Goal: Transaction & Acquisition: Purchase product/service

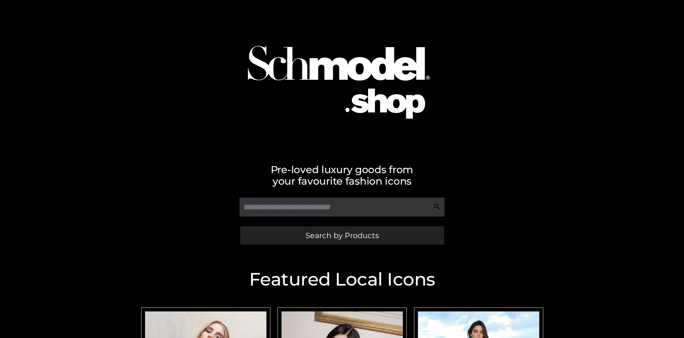
click at [342, 235] on span "Search by Products" at bounding box center [342, 236] width 73 height 8
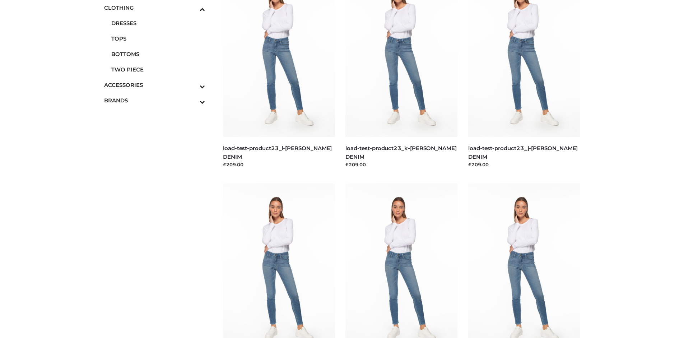
click at [158, 54] on span "BOTTOMS" at bounding box center [158, 54] width 94 height 8
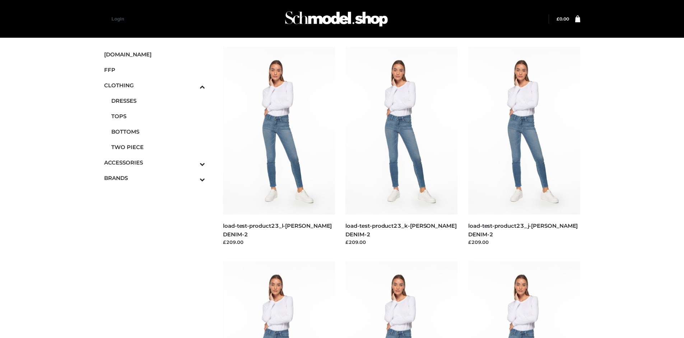
scroll to position [338, 0]
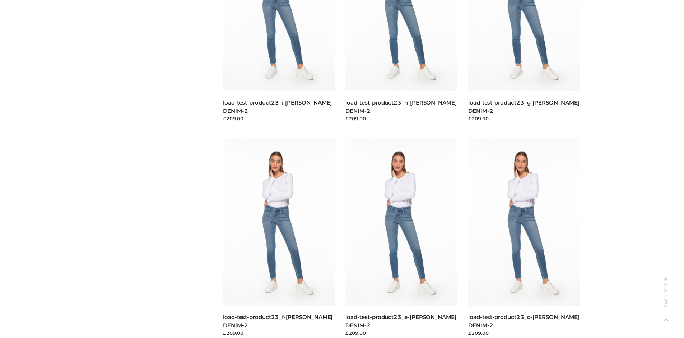
click at [279, 238] on img at bounding box center [279, 222] width 112 height 168
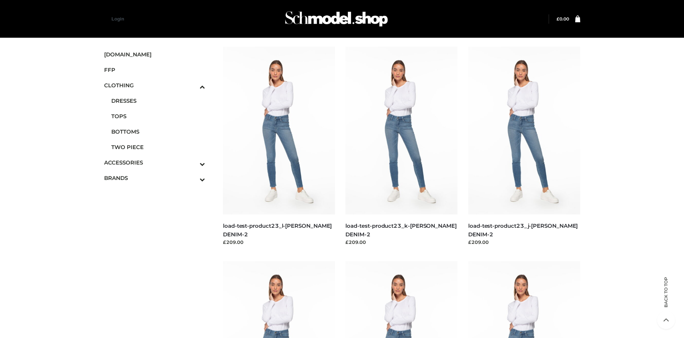
click at [279, 147] on img at bounding box center [279, 131] width 112 height 168
click at [155, 70] on span "FFP" at bounding box center [154, 70] width 101 height 8
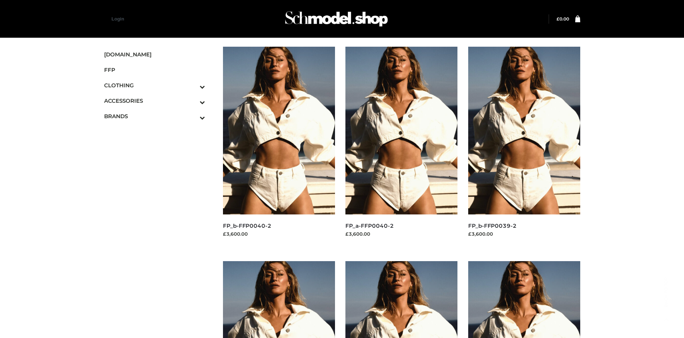
scroll to position [553, 0]
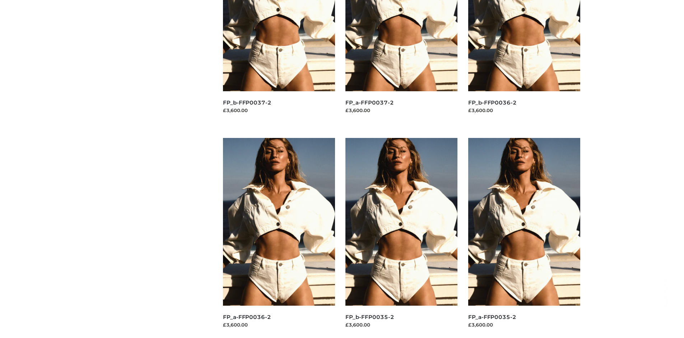
click at [524, 238] on img at bounding box center [525, 222] width 112 height 168
click at [279, 238] on img at bounding box center [279, 222] width 112 height 168
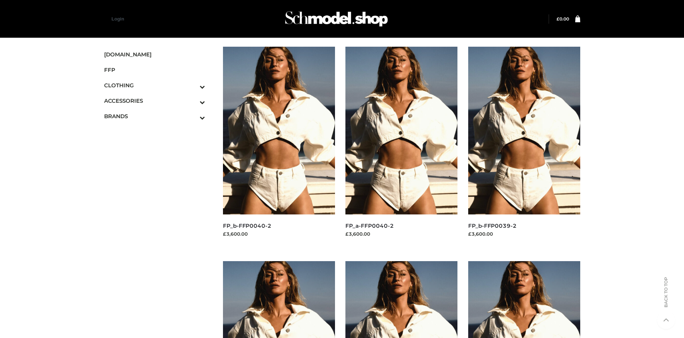
click at [524, 147] on img at bounding box center [525, 131] width 112 height 168
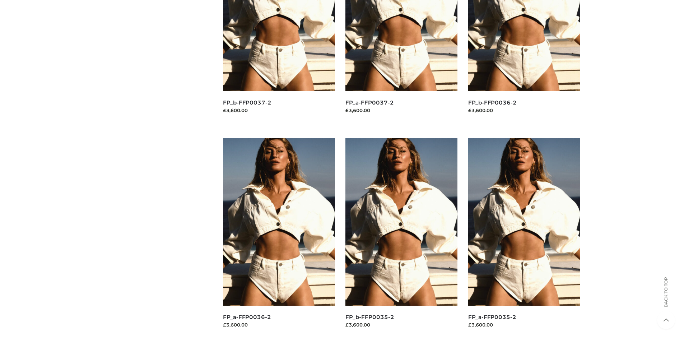
click at [402, 238] on img at bounding box center [402, 222] width 112 height 168
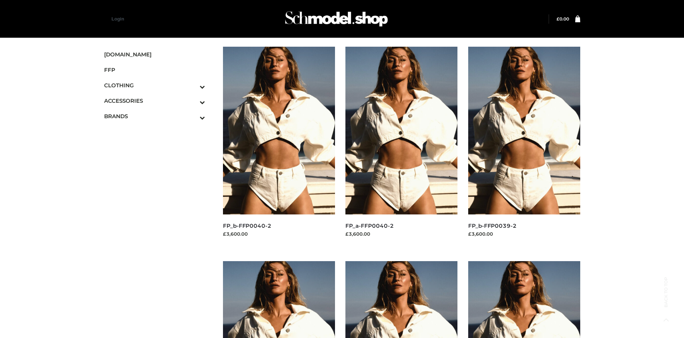
click at [193, 116] on icon "Toggle Submenu" at bounding box center [165, 118] width 80 height 8
click at [158, 147] on span "PARKERSMITH" at bounding box center [158, 147] width 94 height 8
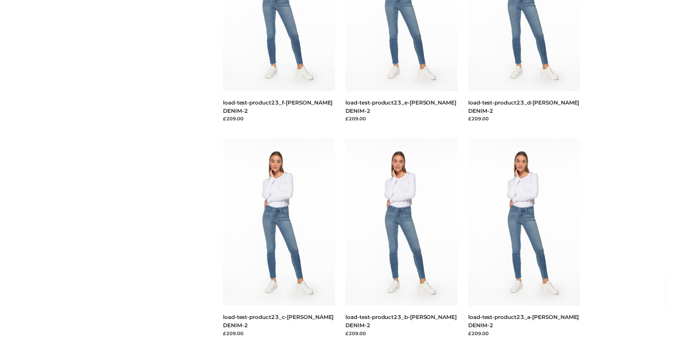
click at [279, 238] on img at bounding box center [279, 222] width 112 height 168
click at [524, 238] on img at bounding box center [525, 222] width 112 height 168
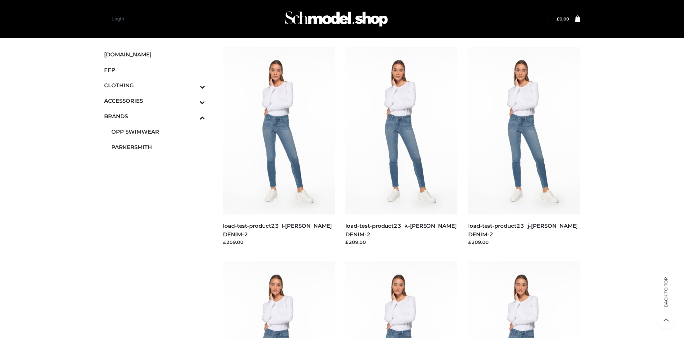
click at [402, 147] on img at bounding box center [402, 131] width 112 height 168
click at [193, 101] on icon "Toggle Submenu" at bounding box center [165, 102] width 80 height 8
click at [158, 116] on span "BAGS" at bounding box center [158, 116] width 94 height 8
